Goal: Transaction & Acquisition: Purchase product/service

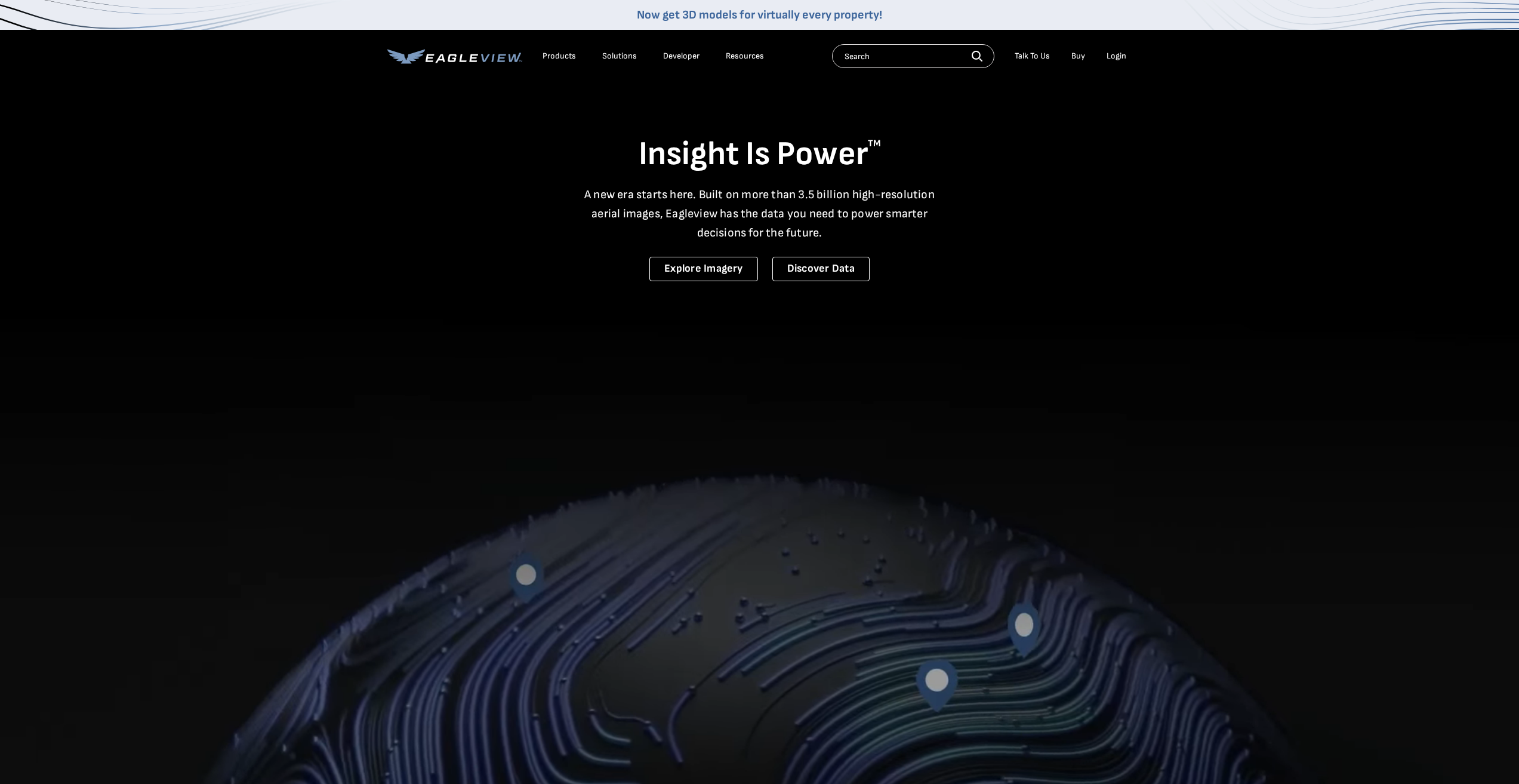
click at [1115, 58] on div "Login" at bounding box center [1116, 56] width 19 height 11
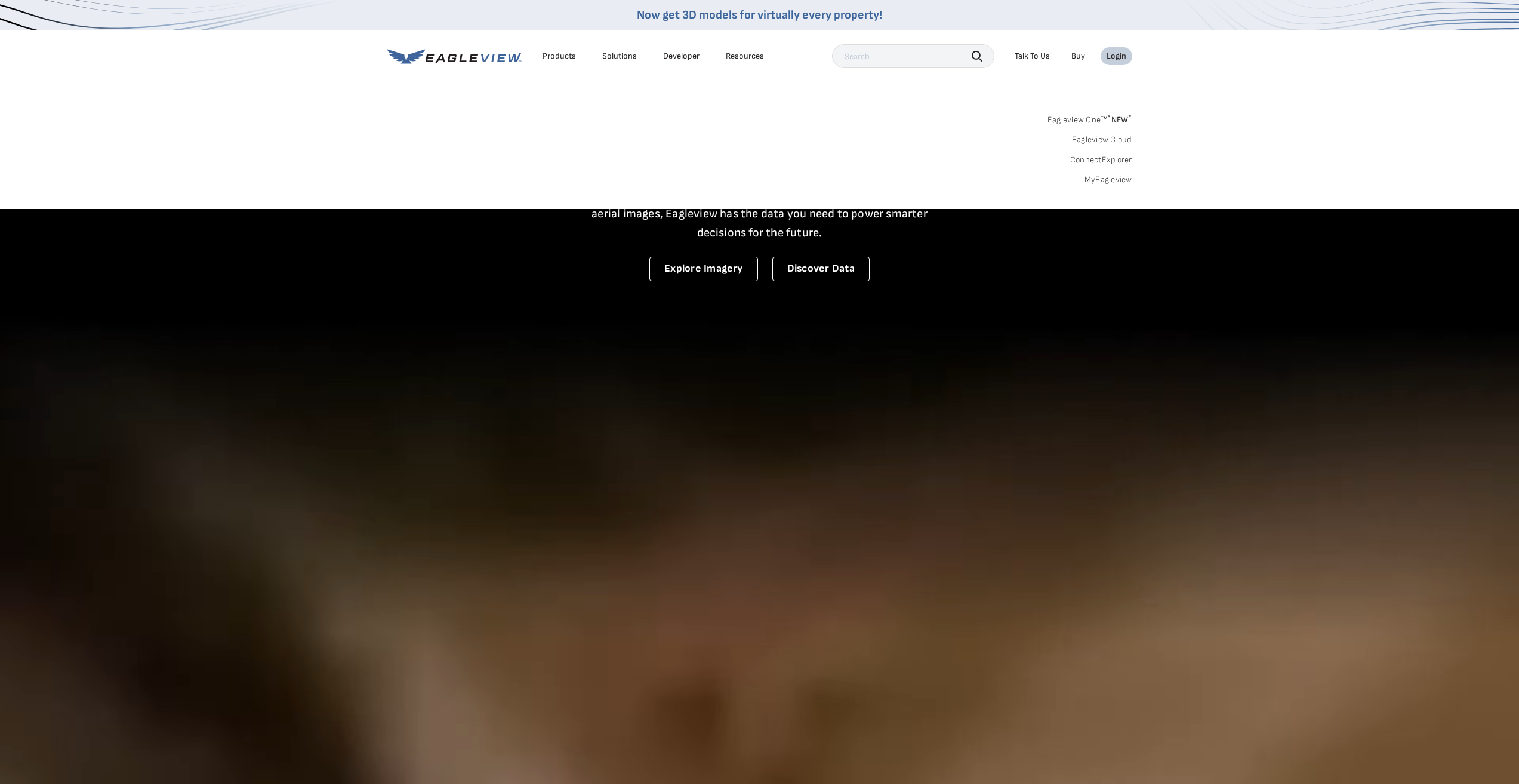
click at [1106, 174] on link "MyEagleview" at bounding box center [1108, 179] width 48 height 11
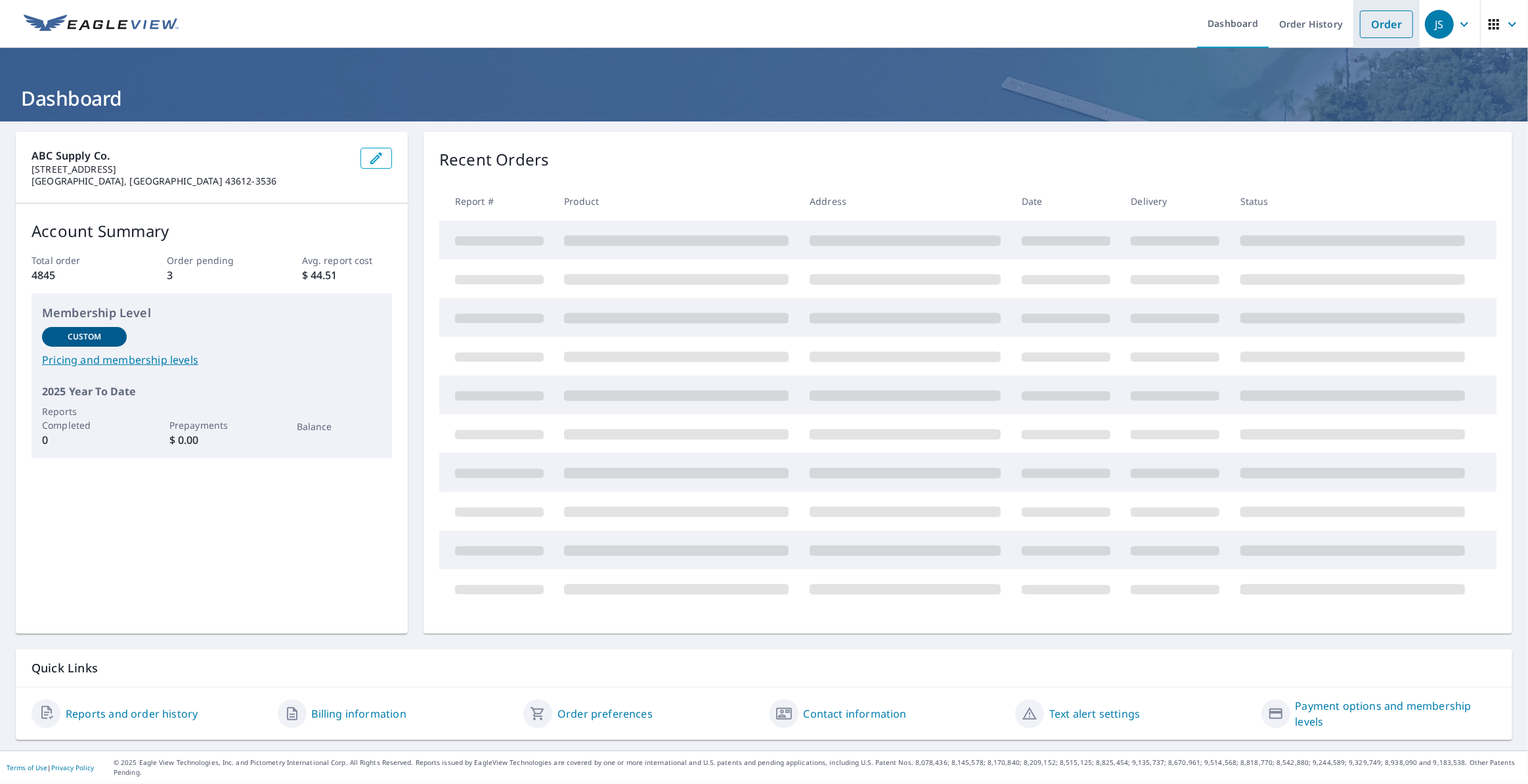
click at [1368, 27] on link "Order" at bounding box center [1387, 24] width 53 height 27
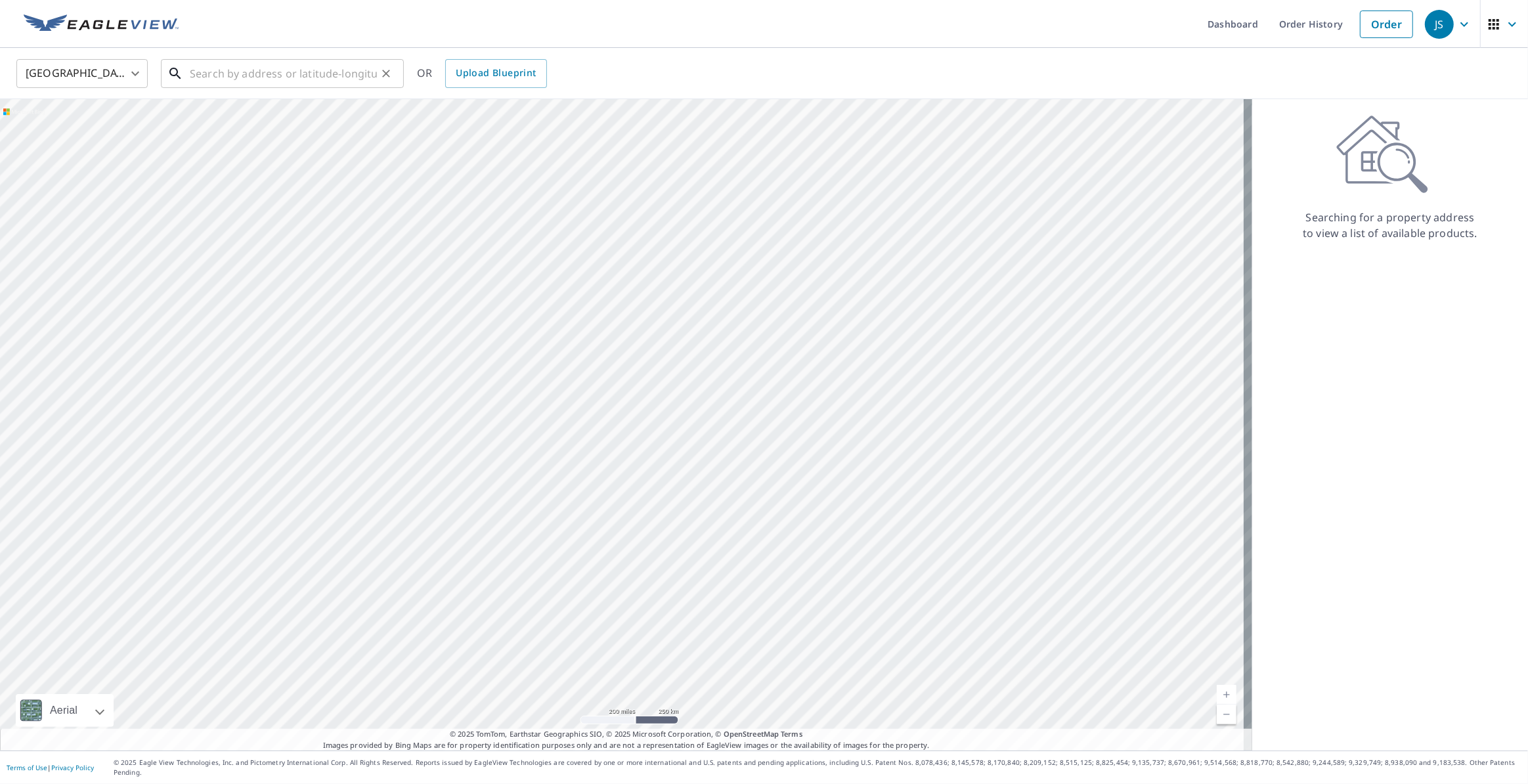
click at [258, 80] on input "text" at bounding box center [283, 74] width 187 height 37
click at [237, 72] on input "[STREET_ADDRESS][PERSON_NAME]" at bounding box center [283, 74] width 187 height 37
type input "[STREET_ADDRESS]"
click at [381, 72] on icon "Clear" at bounding box center [387, 74] width 13 height 13
click at [220, 63] on input "text" at bounding box center [283, 74] width 187 height 37
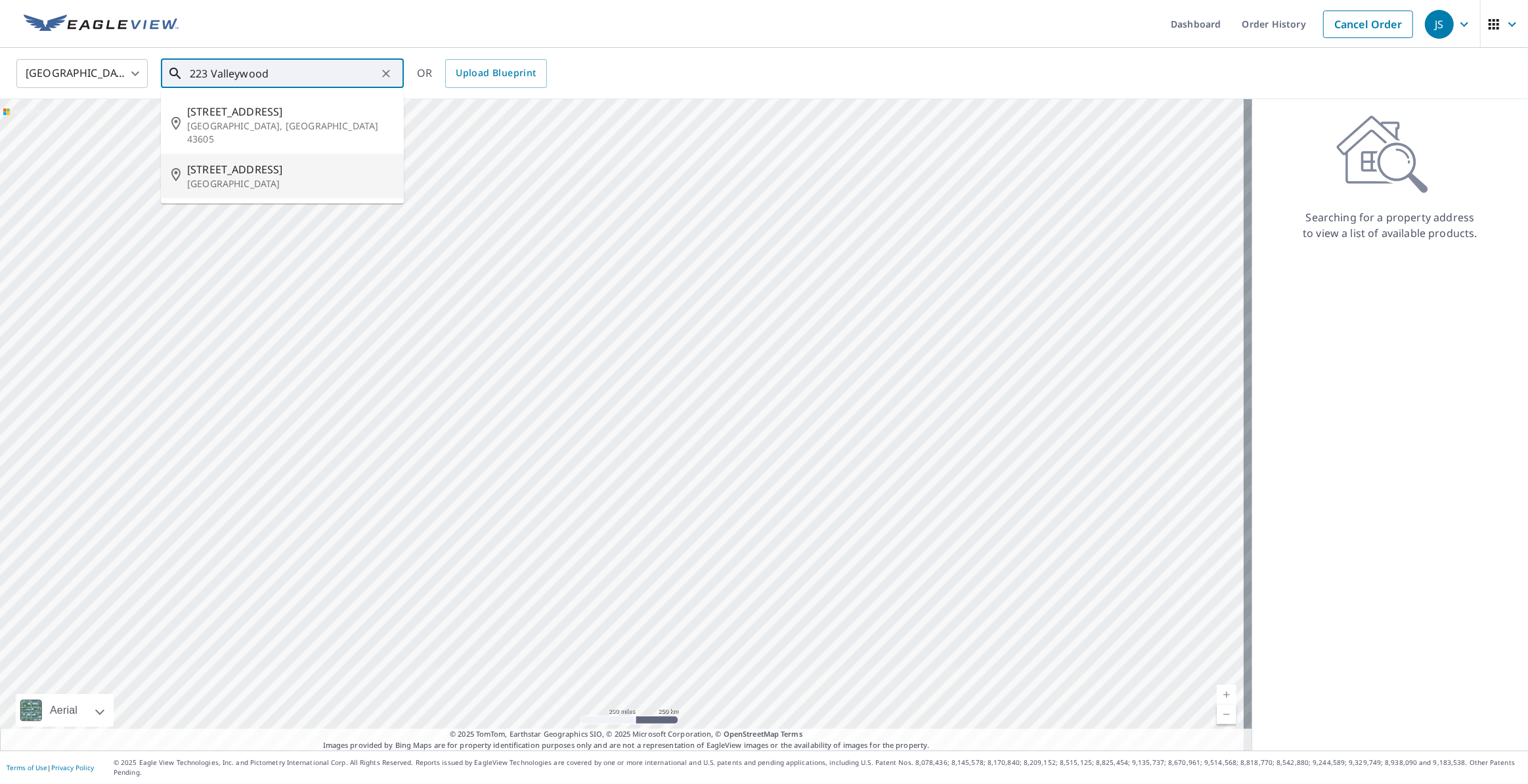
click at [196, 162] on span "[STREET_ADDRESS]" at bounding box center [290, 169] width 206 height 16
type input "[STREET_ADDRESS][PERSON_NAME]"
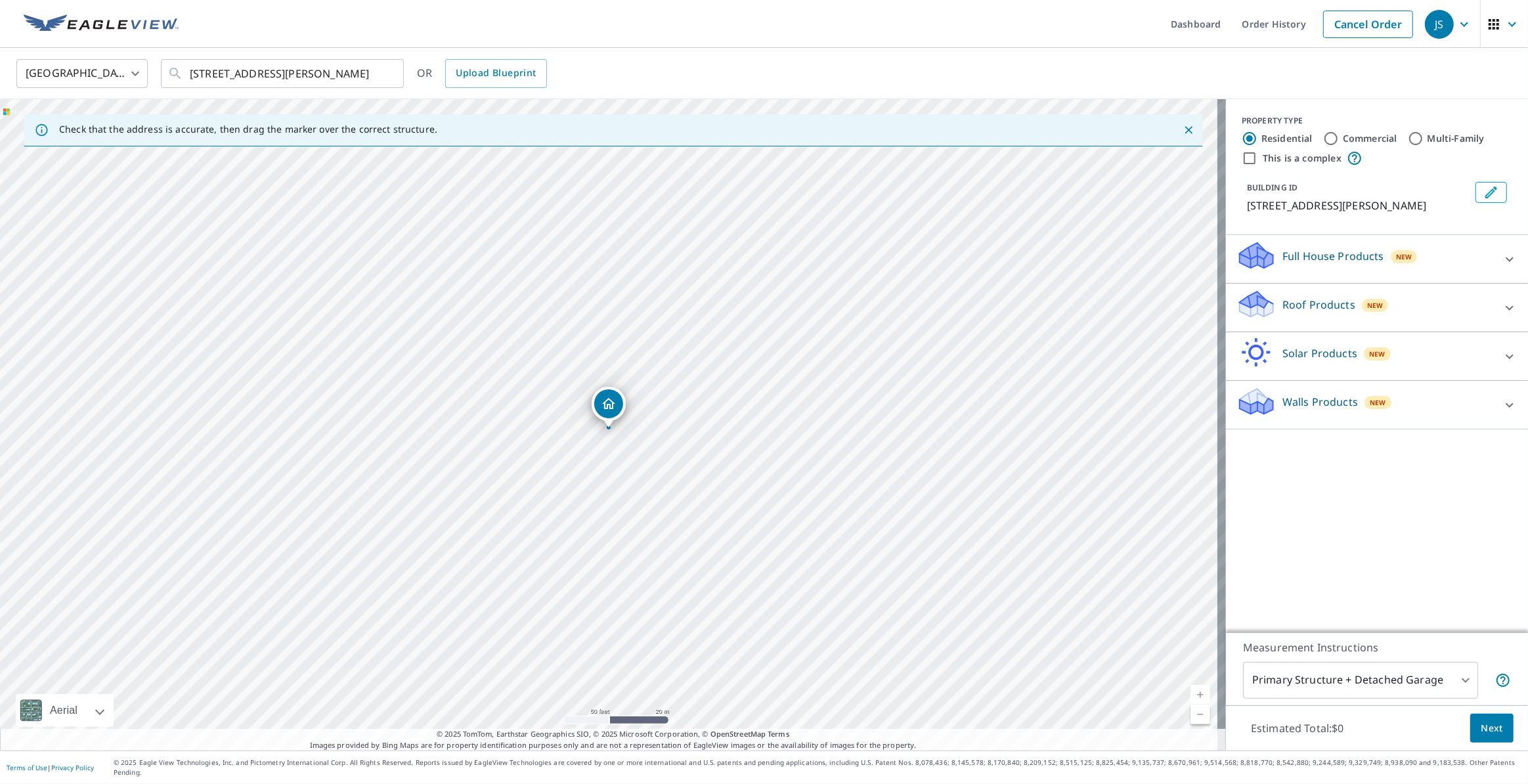
click at [1494, 309] on div at bounding box center [1510, 307] width 32 height 32
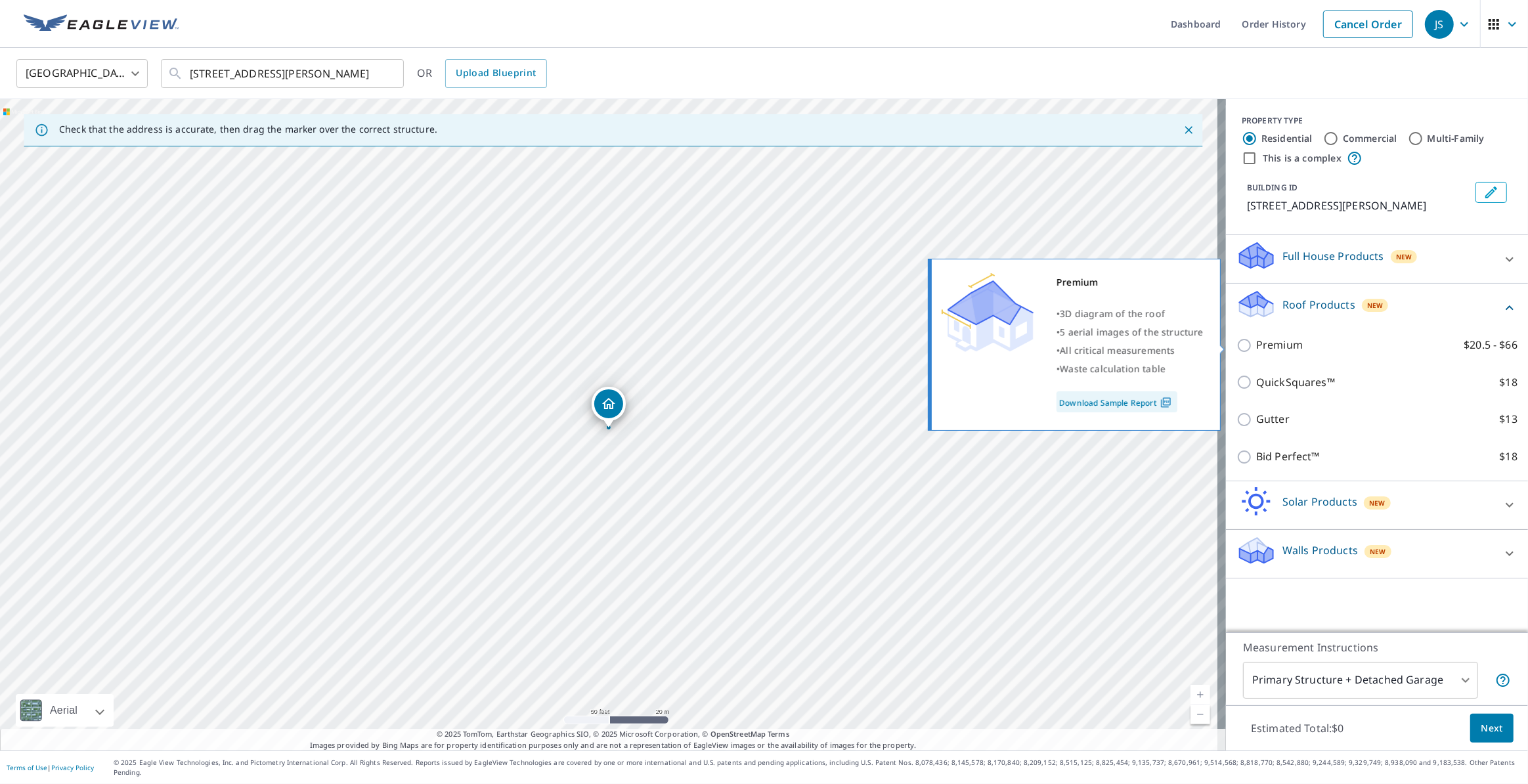
click at [1308, 350] on label "Premium $20.5 - $66" at bounding box center [1388, 345] width 262 height 16
click at [1257, 350] on input "Premium $20.5 - $66" at bounding box center [1246, 345] width 20 height 16
checkbox input "true"
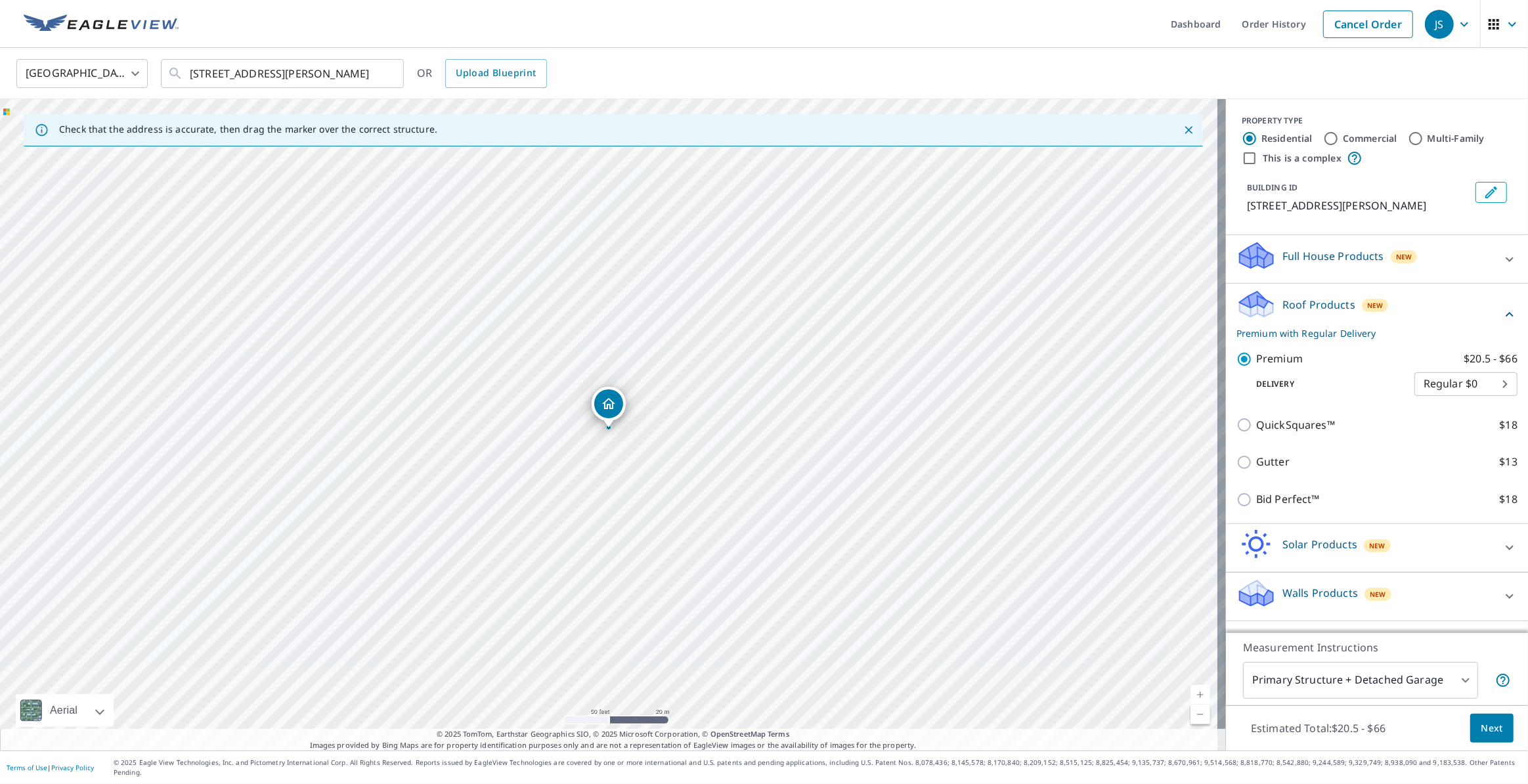
click at [1488, 736] on span "Next" at bounding box center [1492, 729] width 22 height 16
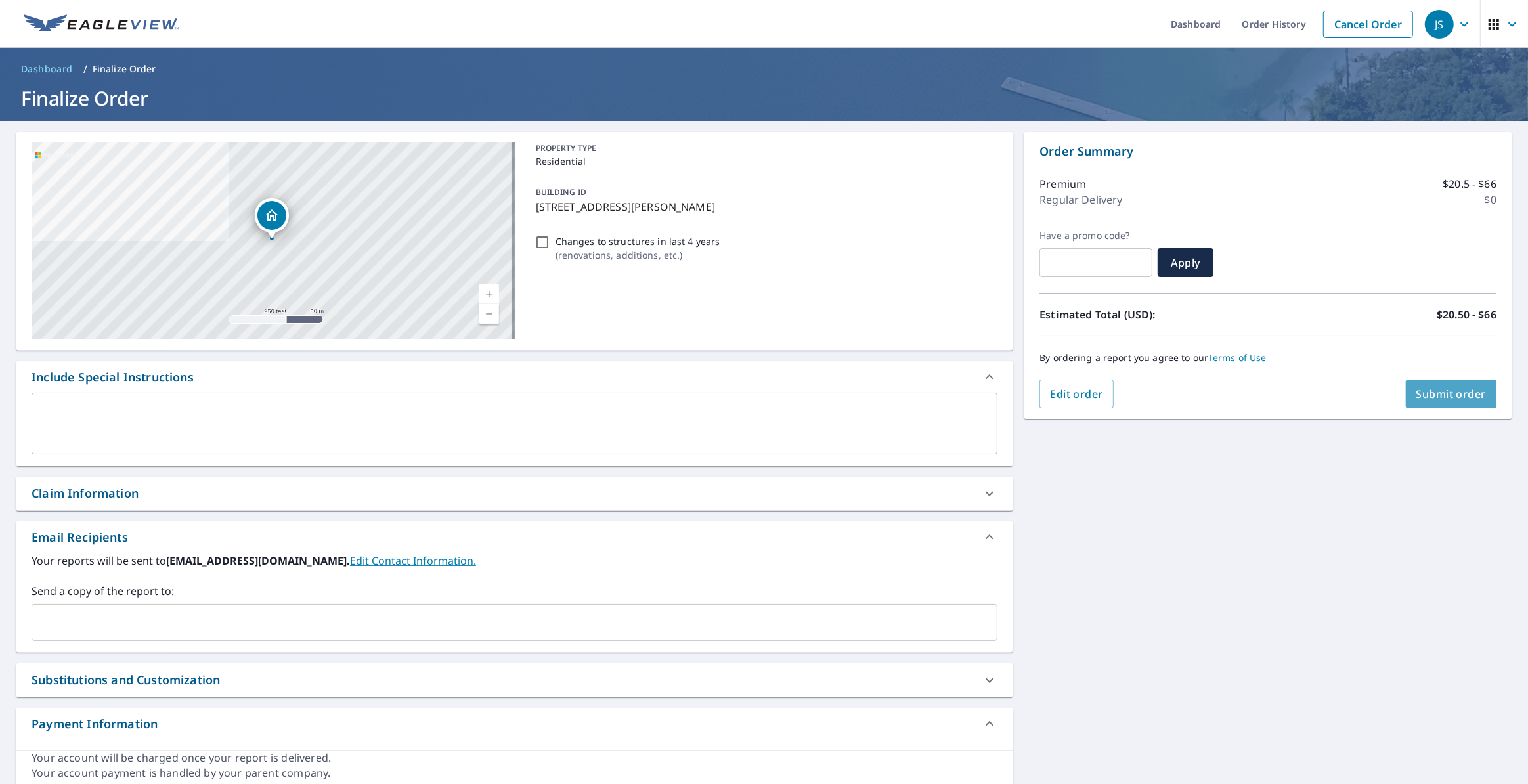
click at [1442, 400] on button "Submit order" at bounding box center [1451, 394] width 91 height 29
